Goal: Transaction & Acquisition: Purchase product/service

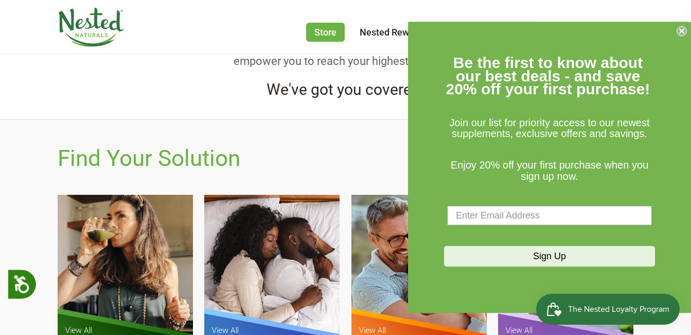
scroll to position [514, 0]
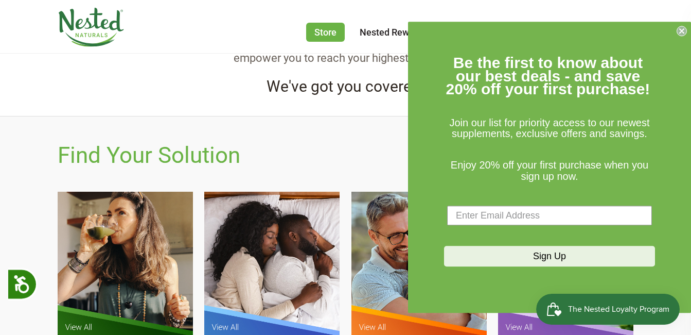
click at [681, 28] on circle "Close dialog" at bounding box center [682, 31] width 10 height 10
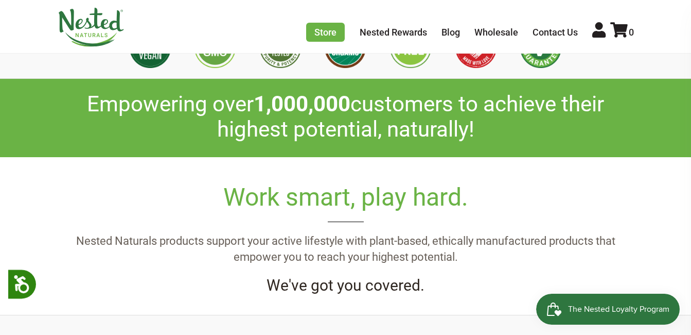
scroll to position [257, 0]
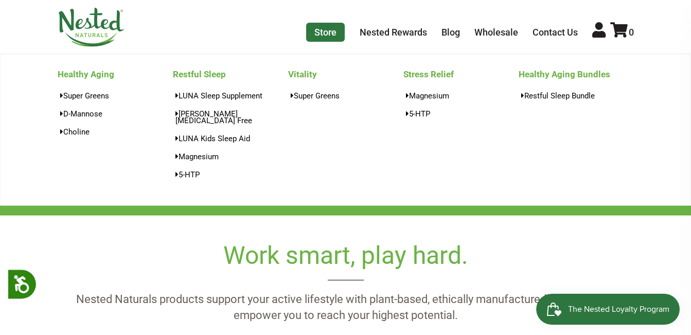
click at [328, 37] on link "Store" at bounding box center [325, 32] width 39 height 19
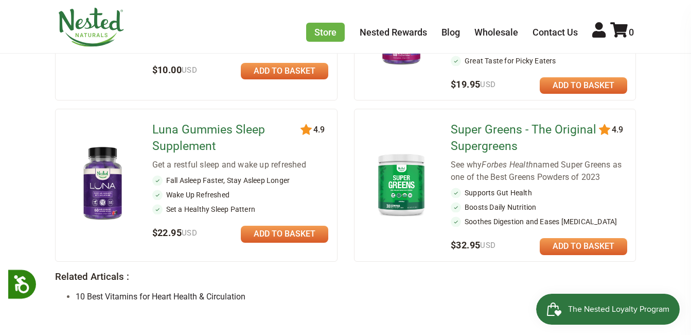
scroll to position [874, 0]
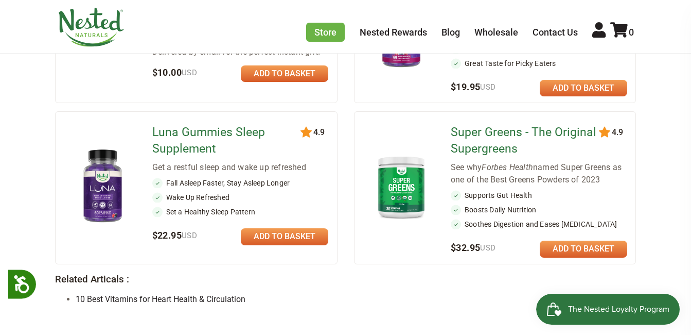
click at [494, 124] on link "Super Greens - The Original Supergreens" at bounding box center [526, 140] width 150 height 33
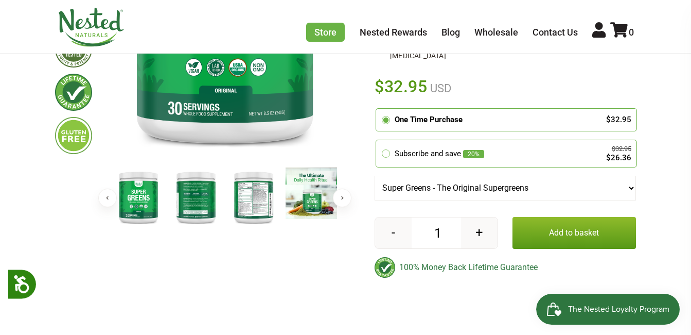
scroll to position [236, 0]
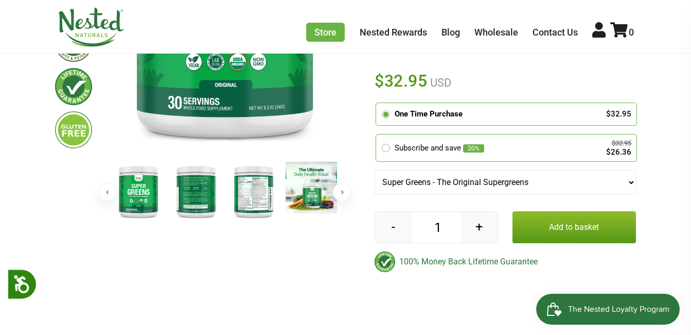
click at [251, 200] on img at bounding box center [253, 191] width 51 height 59
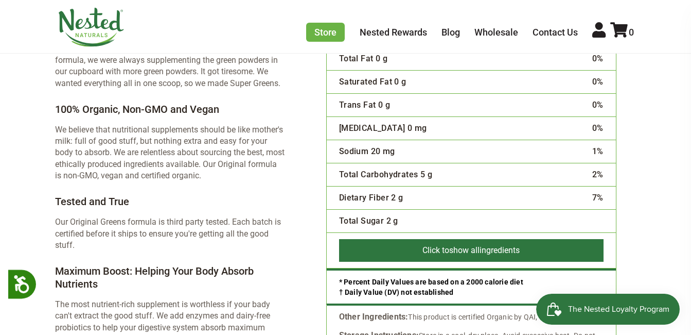
scroll to position [1620, 0]
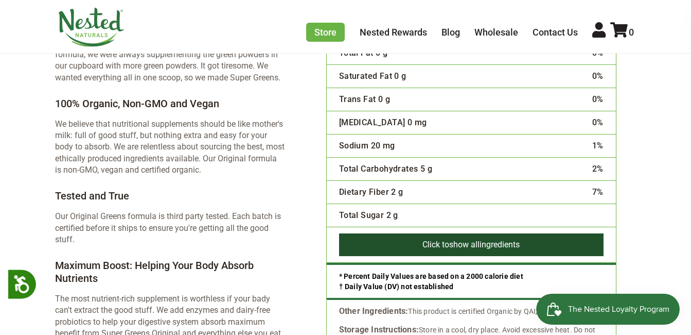
click at [546, 233] on button "Click to show all ingredients" at bounding box center [471, 244] width 265 height 23
